Goal: Find specific page/section: Find specific page/section

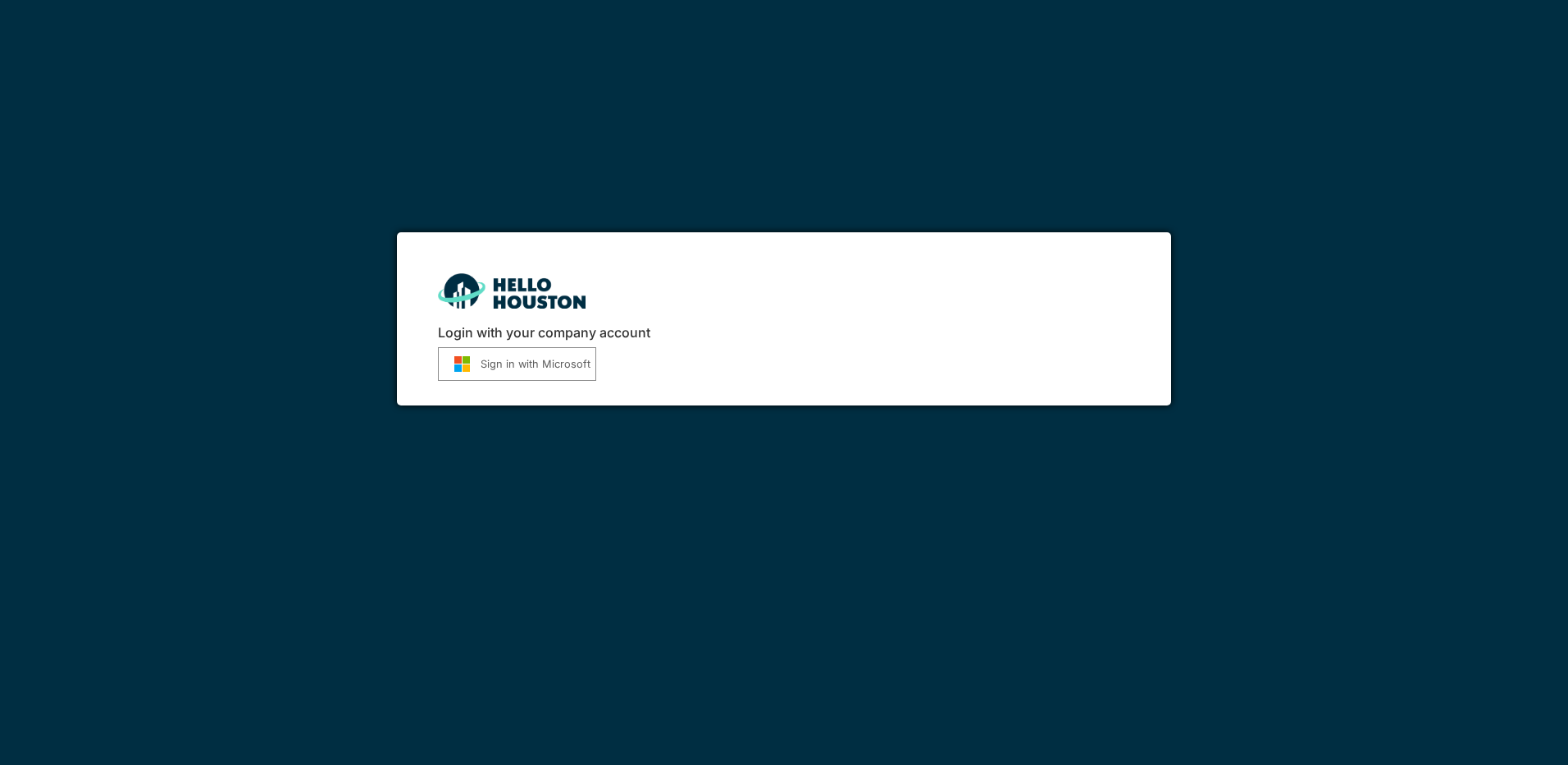
click at [538, 366] on button "Sign in with Microsoft" at bounding box center [517, 363] width 159 height 33
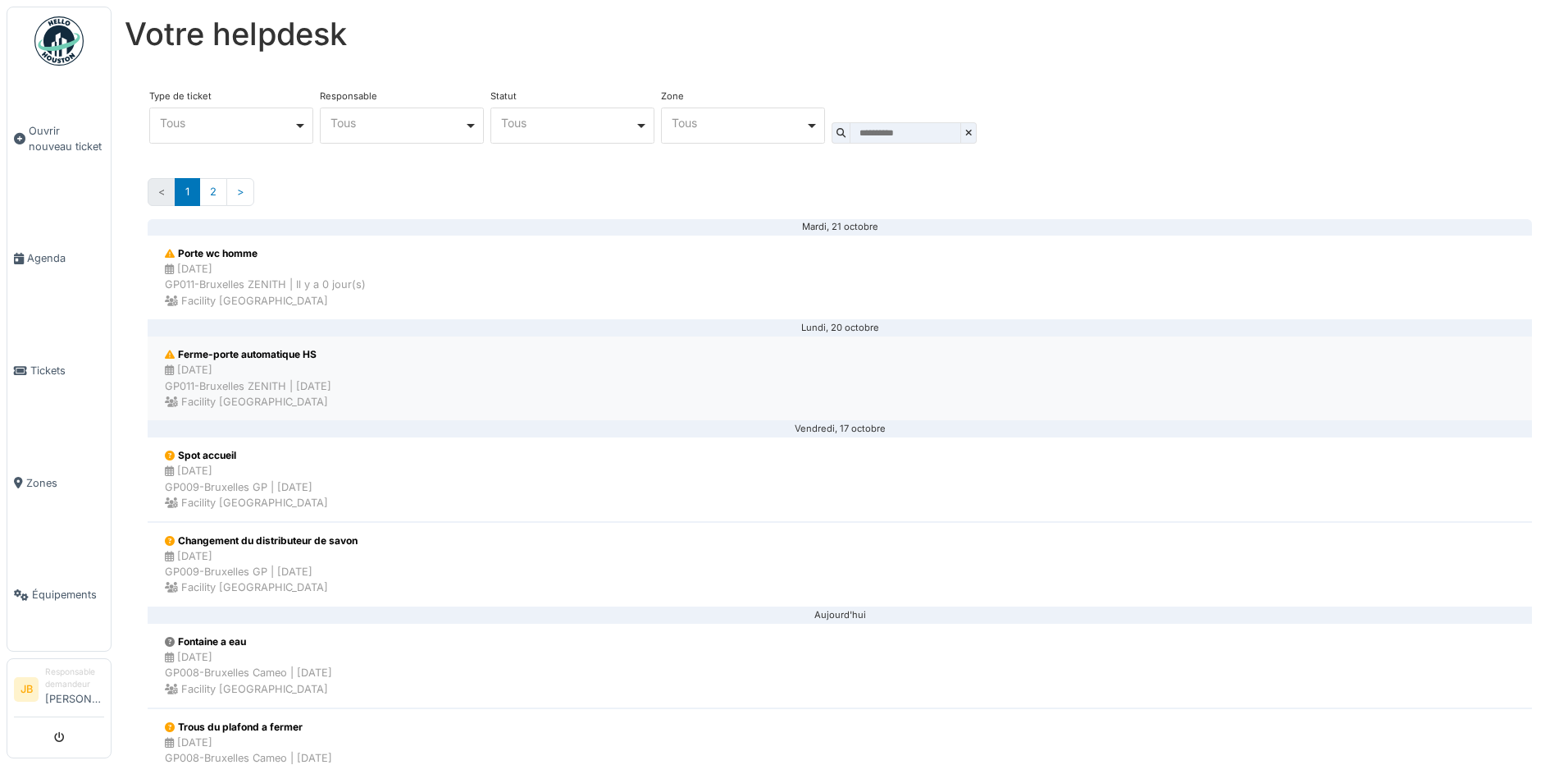
scroll to position [164, 0]
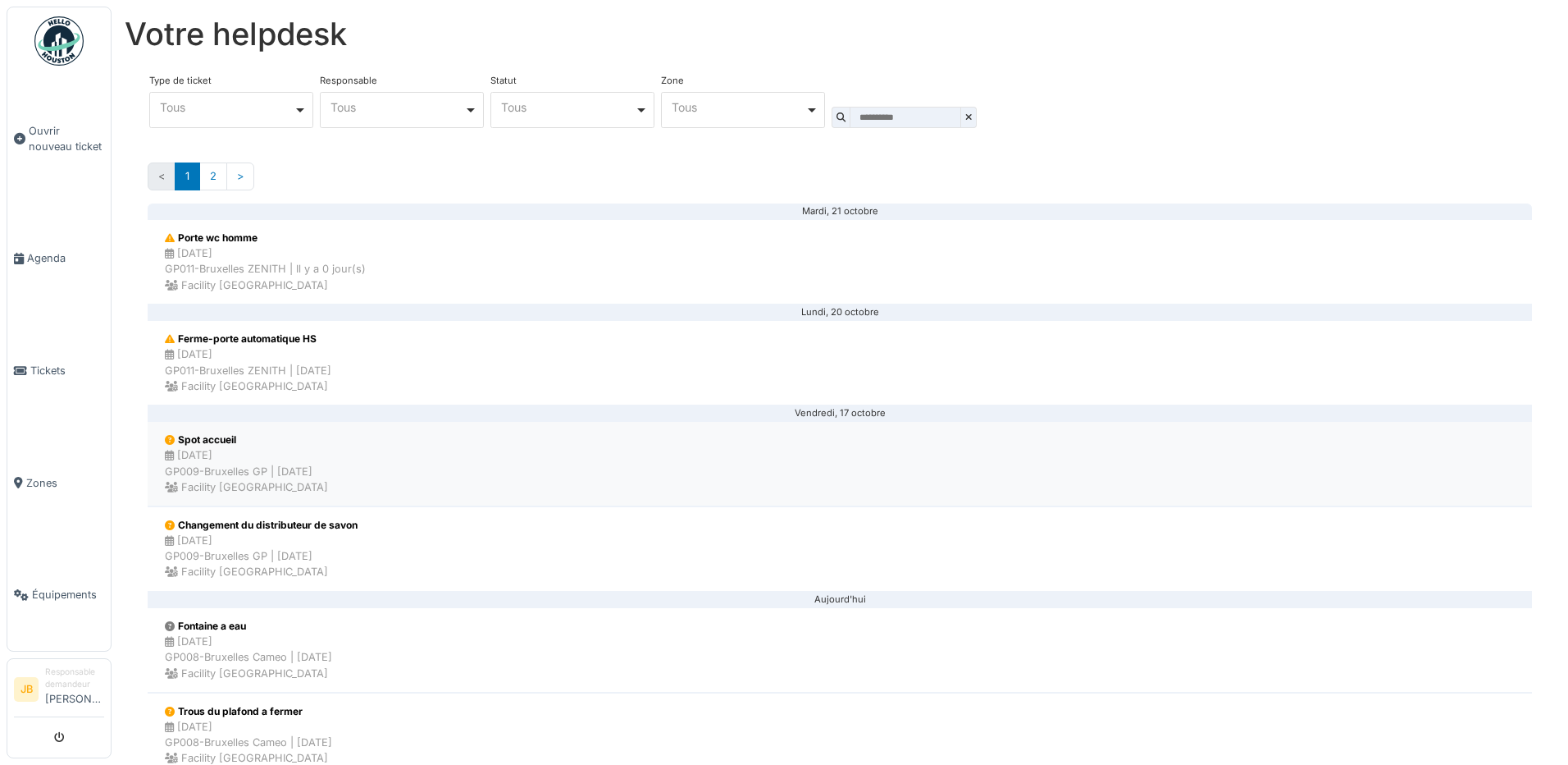
click at [550, 470] on li "Spot accueil 17/10/2025 GP009-Bruxelles GP | 4 day(s) ago Facility Golden palace" at bounding box center [840, 464] width 1385 height 86
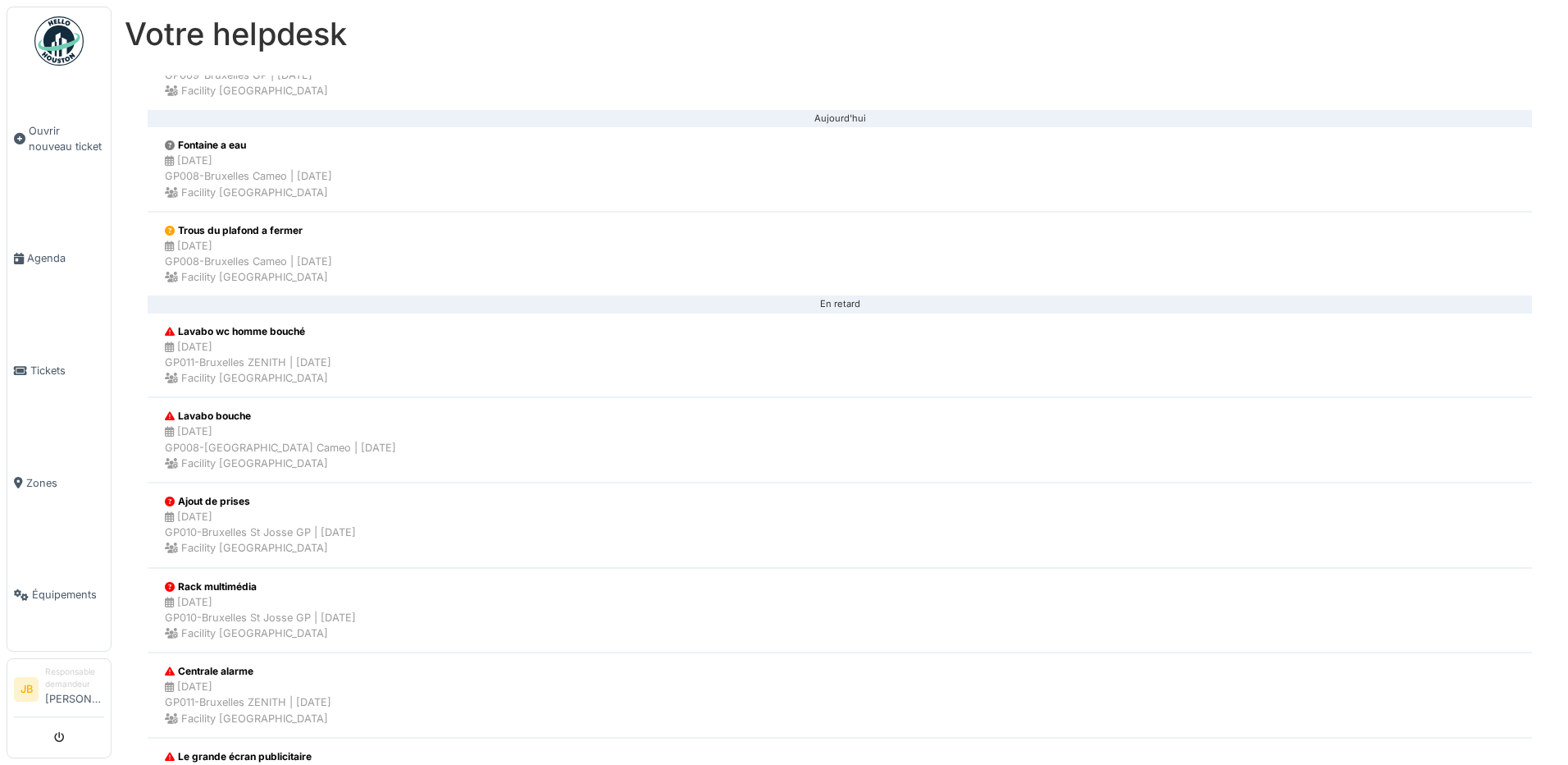
scroll to position [738, 0]
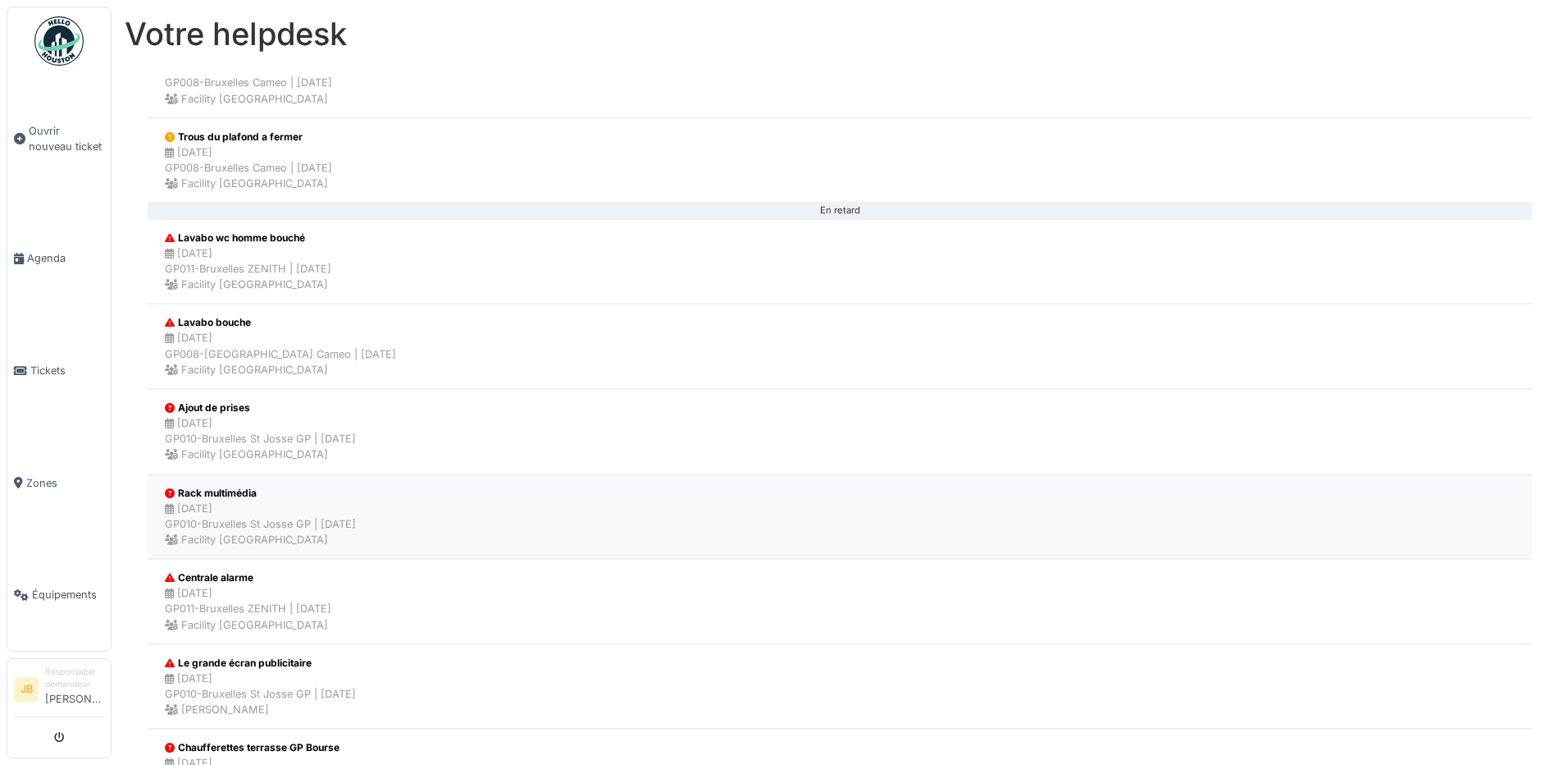
click at [528, 520] on li "Rack multimédia 13/10/2025 GP010-Bruxelles St Josse GP | 8 day(s) ago Facility …" at bounding box center [840, 517] width 1385 height 86
click at [557, 445] on li "Ajout de prises 13/10/2025 GP010-Bruxelles St Josse GP | 8 day(s) ago Facility …" at bounding box center [840, 431] width 1385 height 86
